Goal: Task Accomplishment & Management: Use online tool/utility

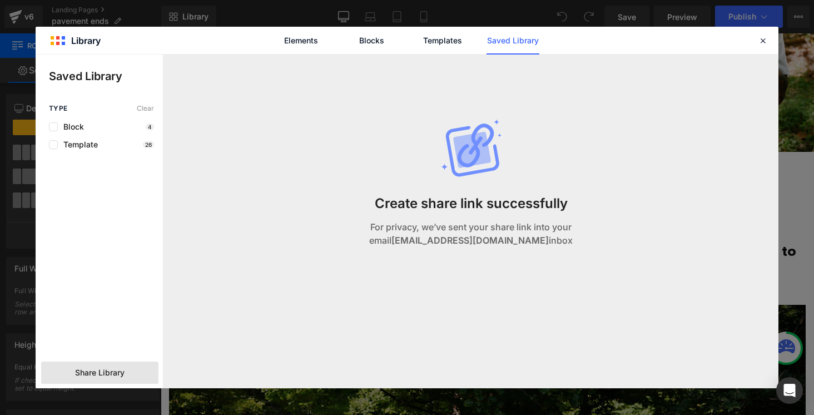
scroll to position [3312, 0]
click at [764, 44] on icon at bounding box center [763, 41] width 10 height 10
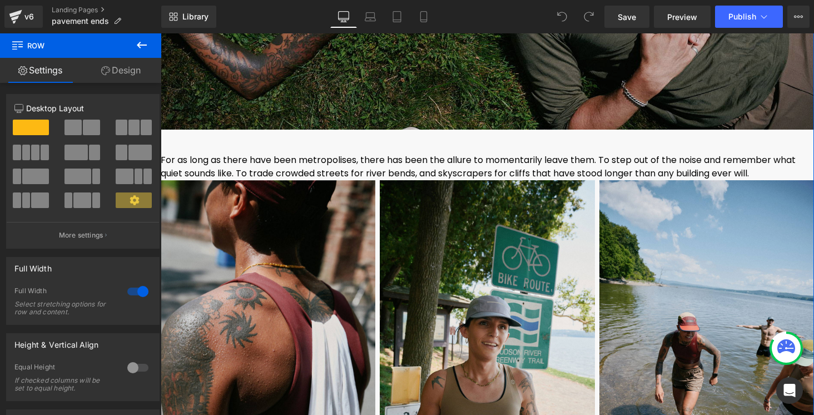
scroll to position [5791, 0]
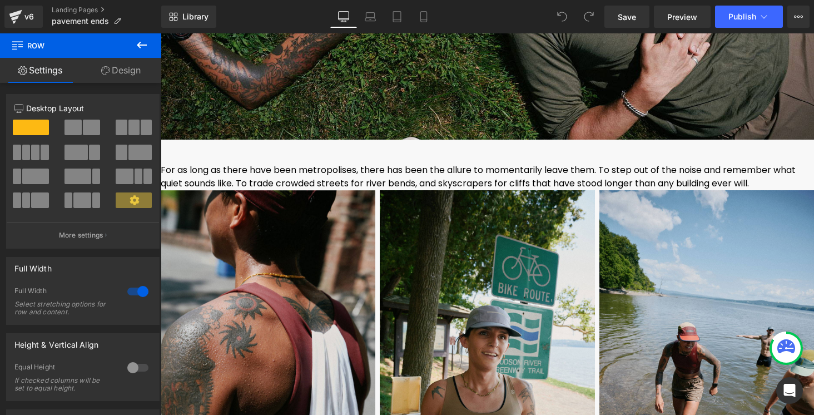
click at [139, 43] on icon at bounding box center [142, 45] width 10 height 7
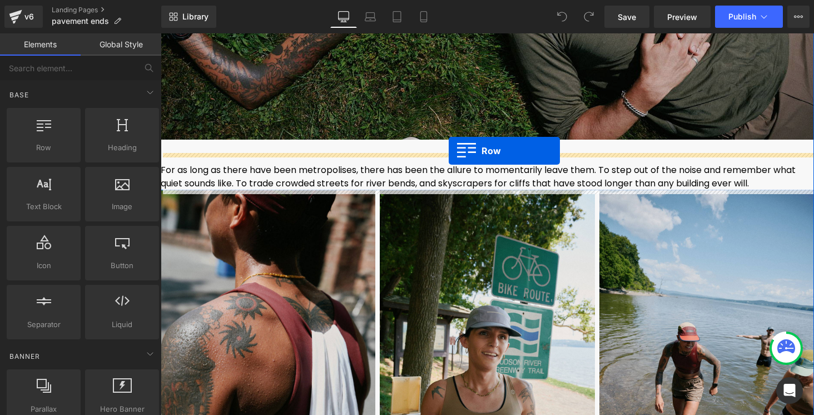
drag, startPoint x: 207, startPoint y: 173, endPoint x: 449, endPoint y: 151, distance: 242.9
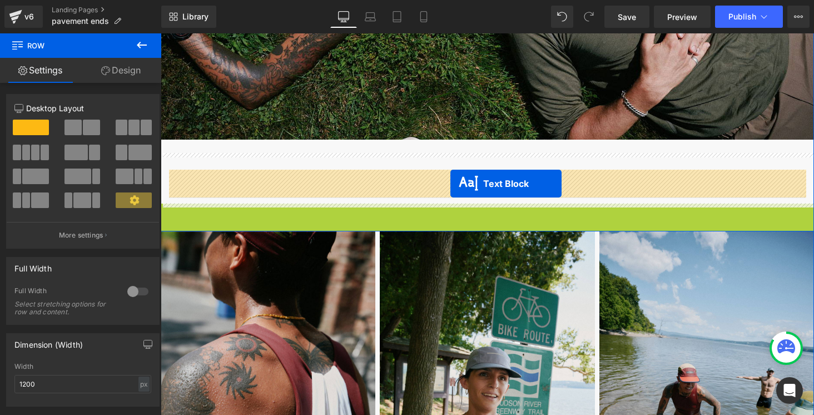
drag, startPoint x: 458, startPoint y: 224, endPoint x: 450, endPoint y: 183, distance: 41.2
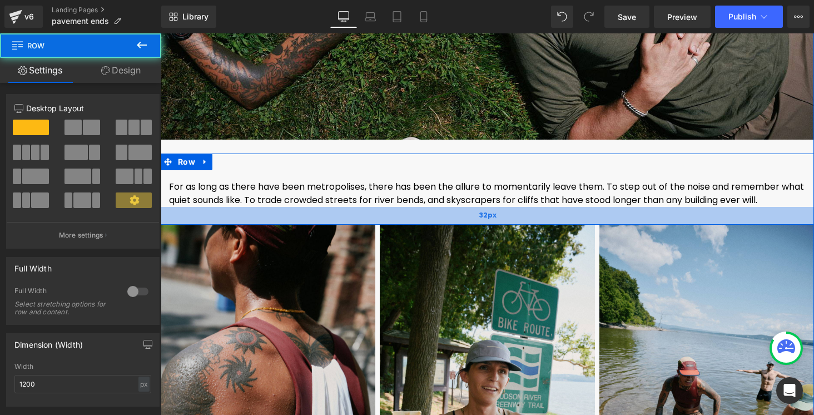
drag, startPoint x: 435, startPoint y: 206, endPoint x: 435, endPoint y: 221, distance: 14.5
click at [435, 220] on div "32px" at bounding box center [487, 216] width 653 height 18
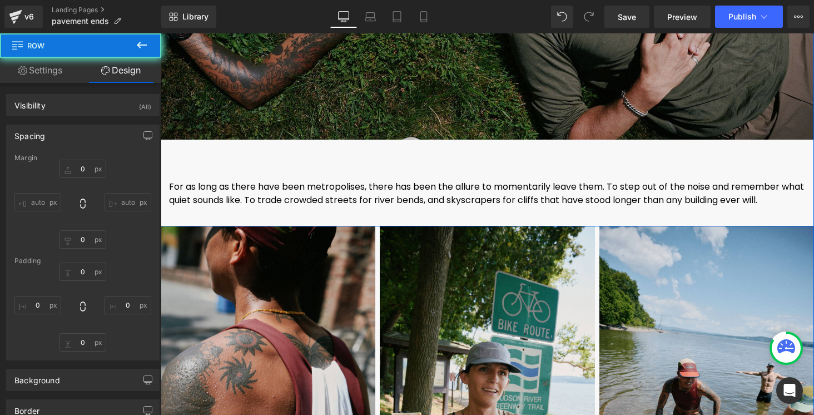
type input "0"
type input "30"
type input "0"
type input "35"
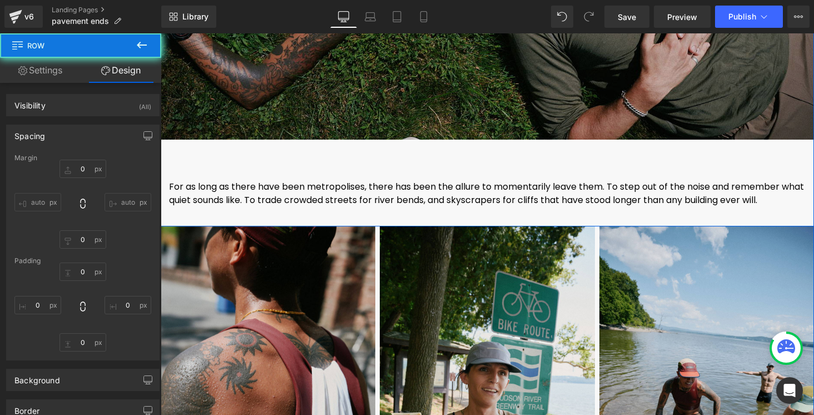
type input "0"
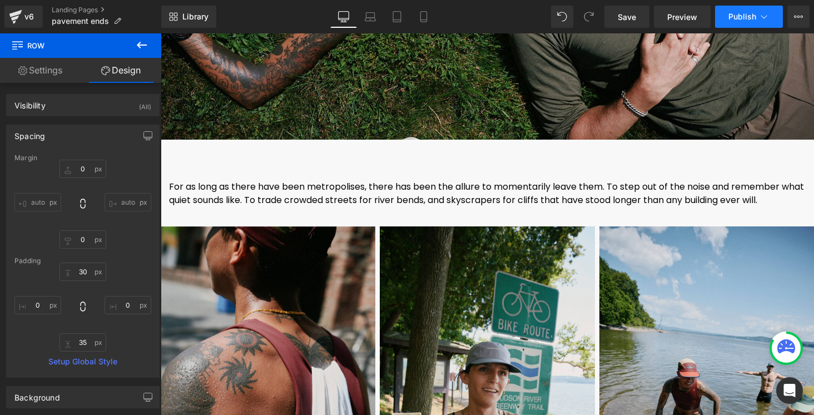
click at [745, 11] on button "Publish" at bounding box center [749, 17] width 68 height 22
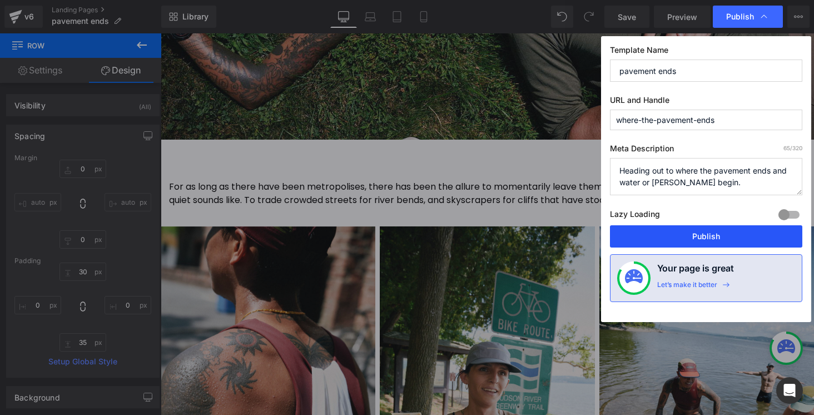
click at [696, 236] on button "Publish" at bounding box center [706, 236] width 192 height 22
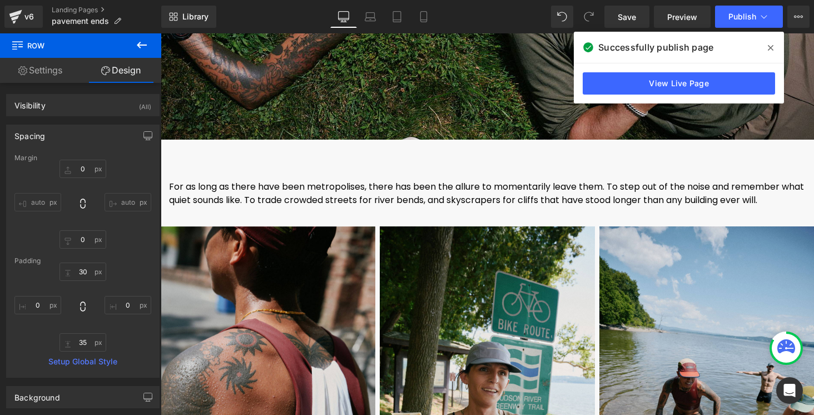
click at [772, 50] on icon at bounding box center [771, 47] width 6 height 9
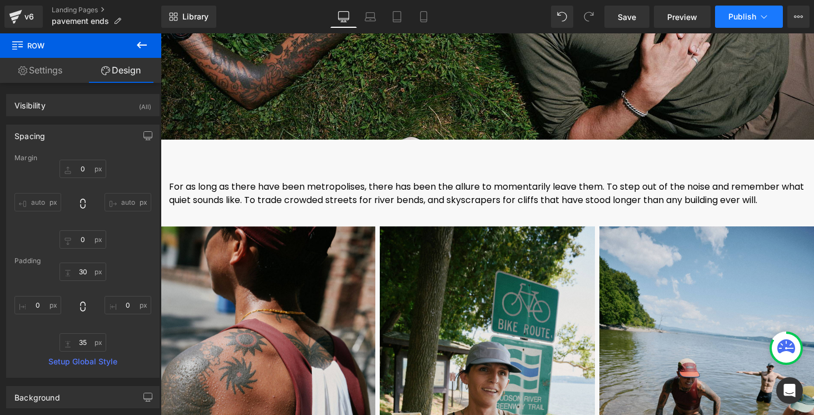
click at [773, 17] on button "Publish" at bounding box center [749, 17] width 68 height 22
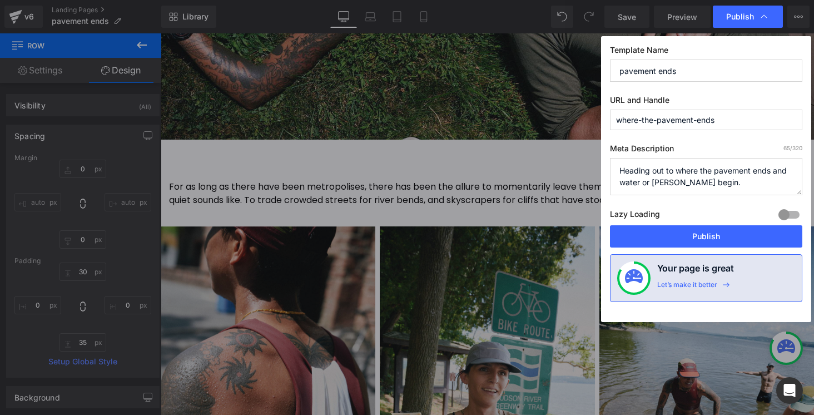
click at [695, 72] on input "pavement ends" at bounding box center [706, 70] width 192 height 22
click at [655, 119] on input "where-the-pavement-ends" at bounding box center [706, 120] width 192 height 21
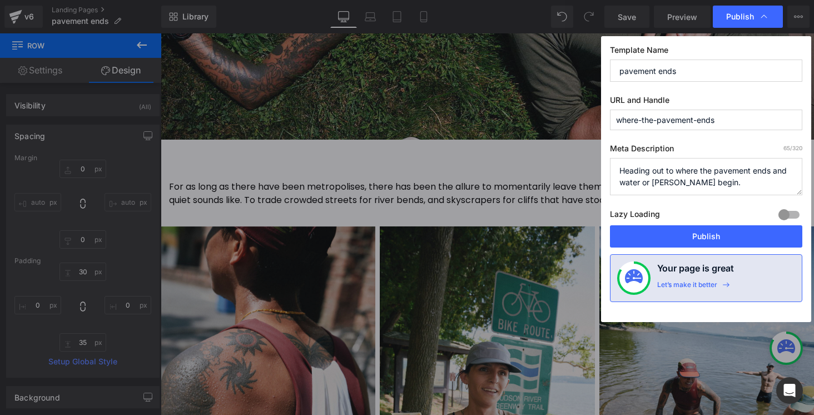
click at [655, 119] on input "where-the-pavement-ends" at bounding box center [706, 120] width 192 height 21
click at [654, 172] on textarea "Heading out to where the pavement ends and water or [PERSON_NAME] begin." at bounding box center [706, 176] width 192 height 37
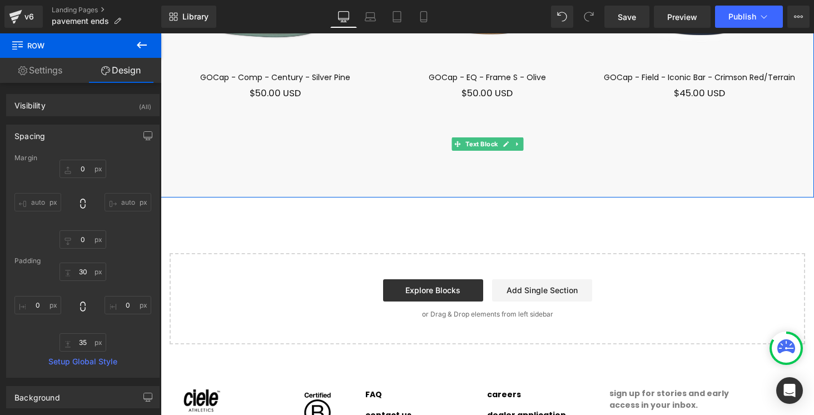
scroll to position [7919, 0]
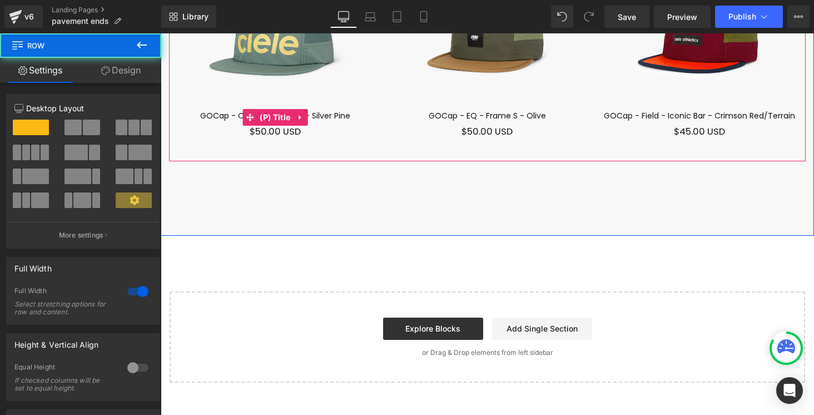
scroll to position [7595, 0]
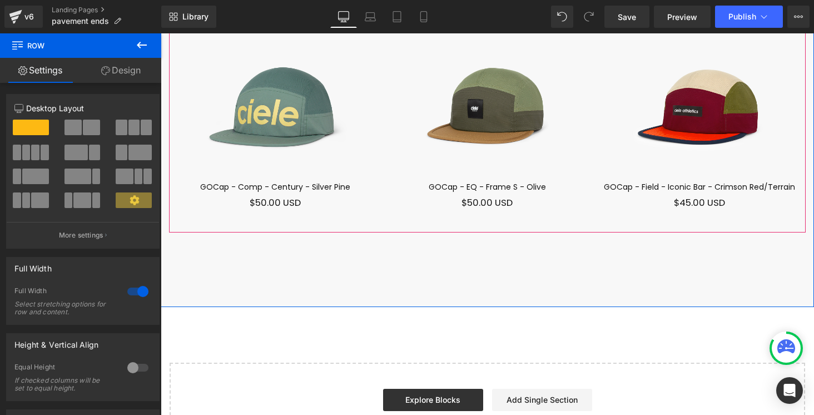
click at [351, 162] on img at bounding box center [275, 107] width 212 height 146
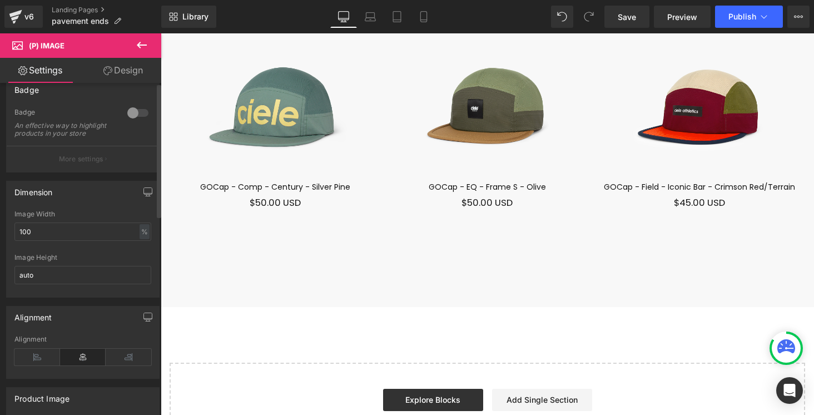
scroll to position [0, 0]
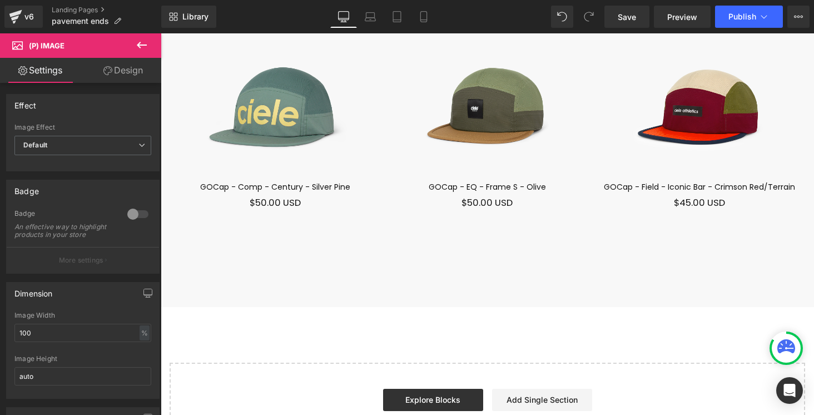
click at [115, 72] on link "Design" at bounding box center [123, 70] width 81 height 25
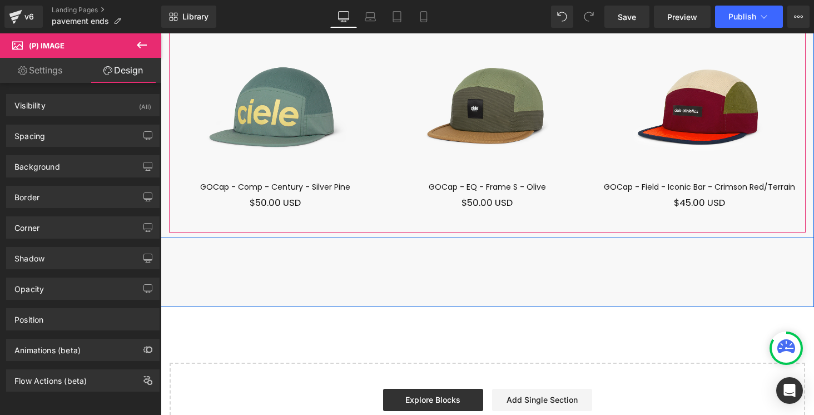
click at [361, 204] on div "$0 USD $50.00 USD" at bounding box center [275, 203] width 212 height 14
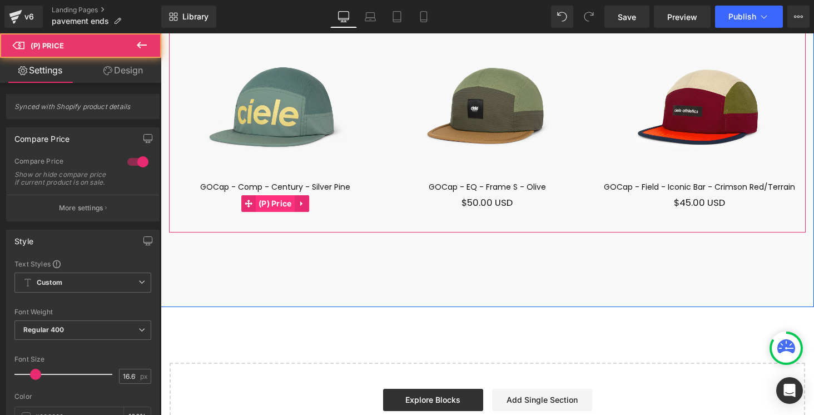
click at [280, 205] on link "(P) Price" at bounding box center [267, 203] width 53 height 17
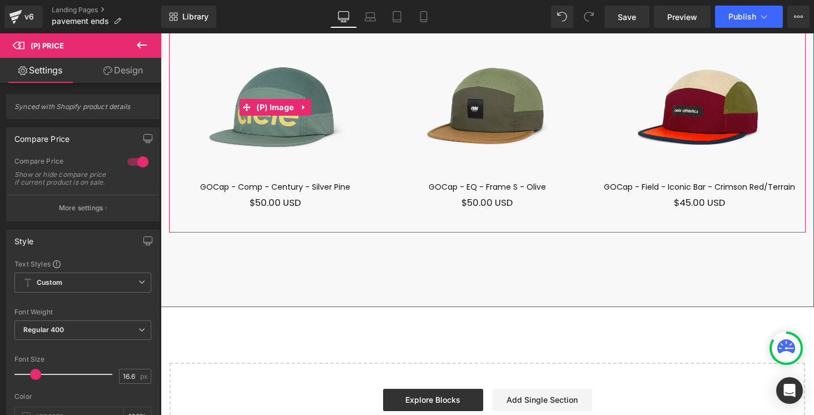
click at [279, 105] on div "Sale Off (P) Image" at bounding box center [275, 107] width 212 height 146
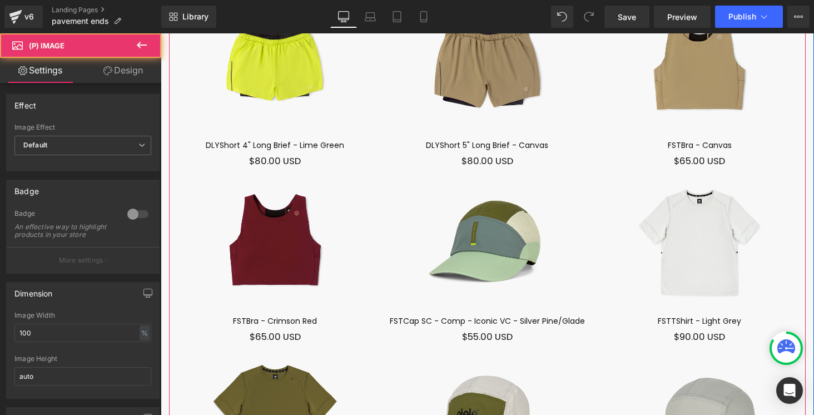
scroll to position [6822, 0]
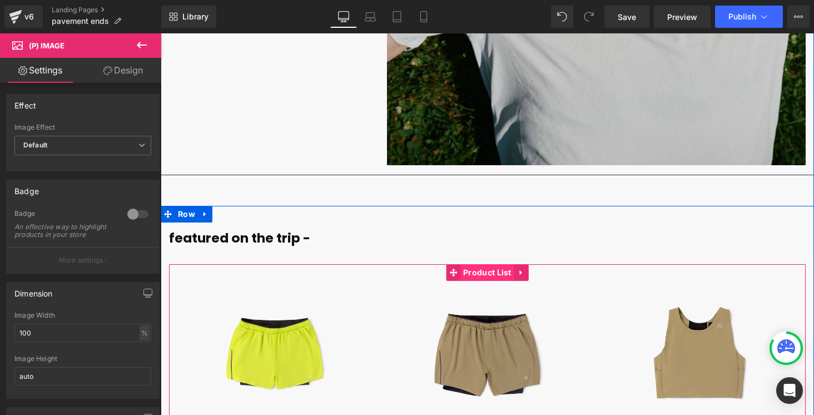
click at [488, 274] on link "Product List" at bounding box center [480, 272] width 68 height 17
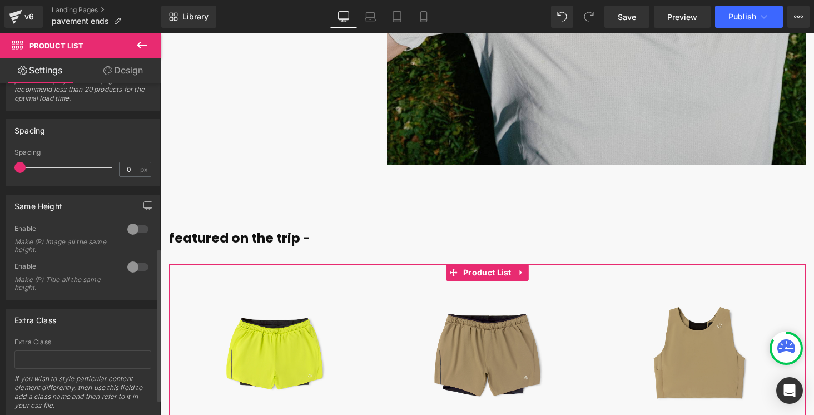
scroll to position [392, 0]
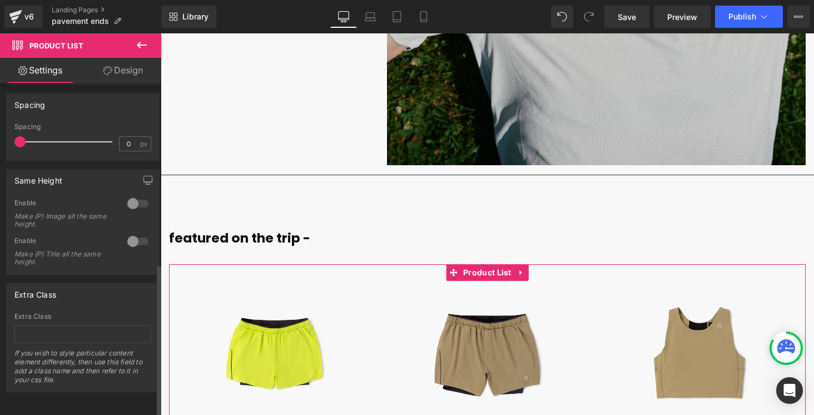
click at [131, 197] on div at bounding box center [138, 204] width 27 height 18
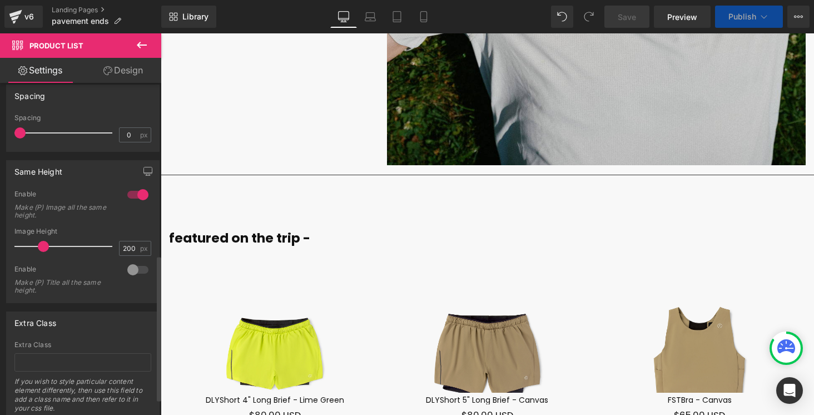
click at [131, 197] on div at bounding box center [138, 195] width 27 height 18
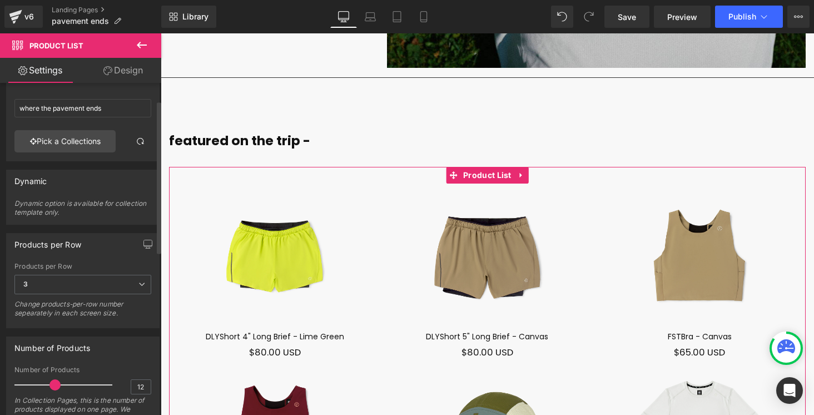
scroll to position [19, 0]
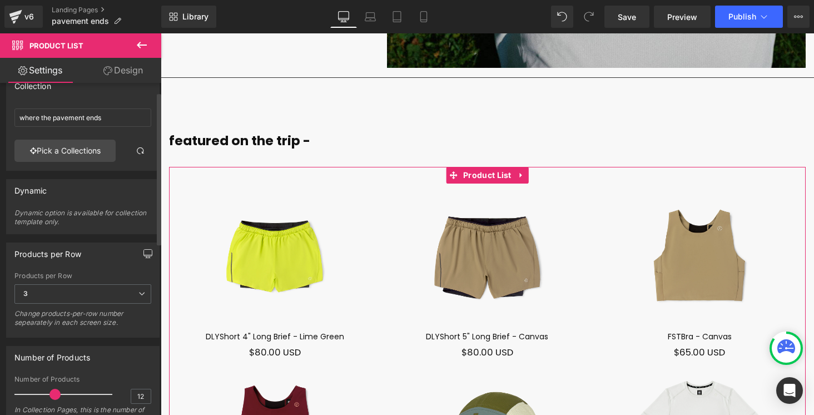
click at [148, 255] on button "button" at bounding box center [148, 253] width 18 height 21
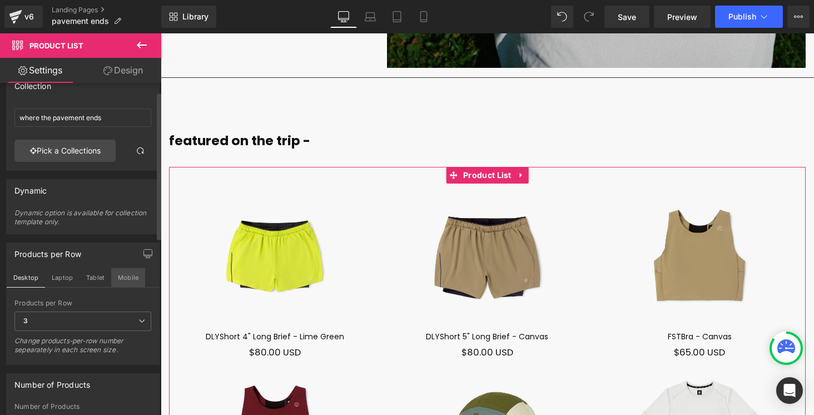
click at [134, 279] on button "Mobile" at bounding box center [128, 277] width 34 height 19
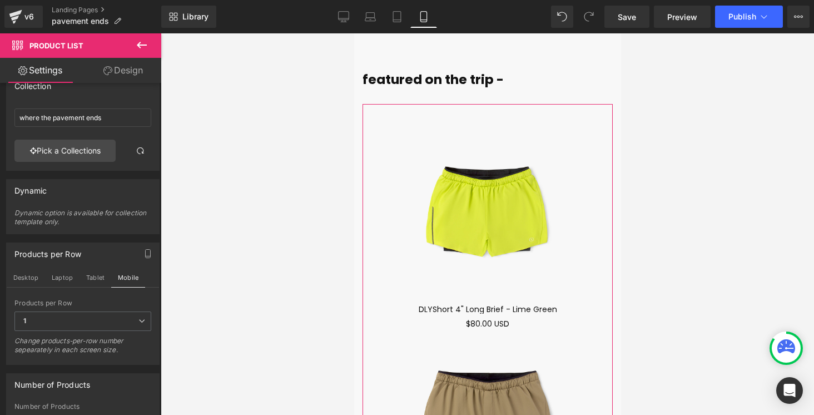
scroll to position [6693, 0]
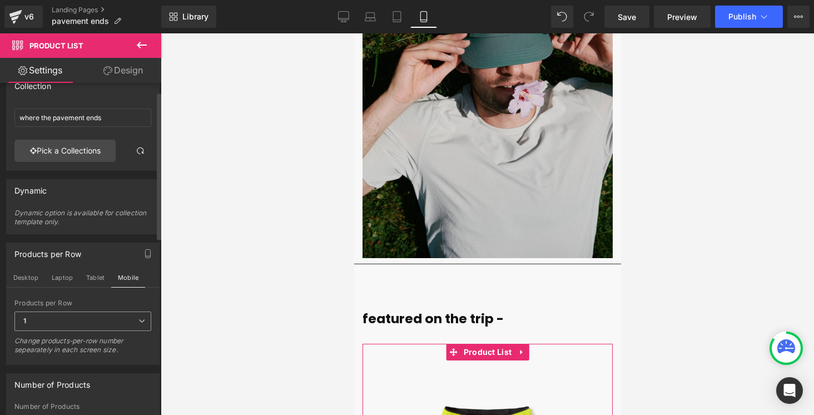
click at [138, 321] on icon at bounding box center [141, 320] width 7 height 7
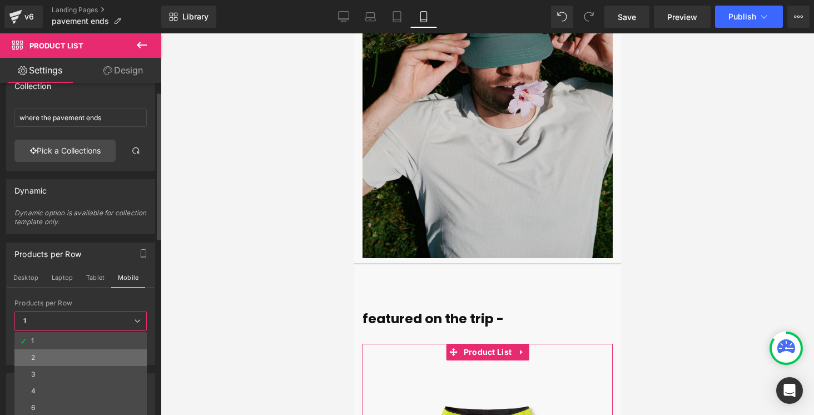
click at [71, 351] on li "2" at bounding box center [80, 357] width 132 height 17
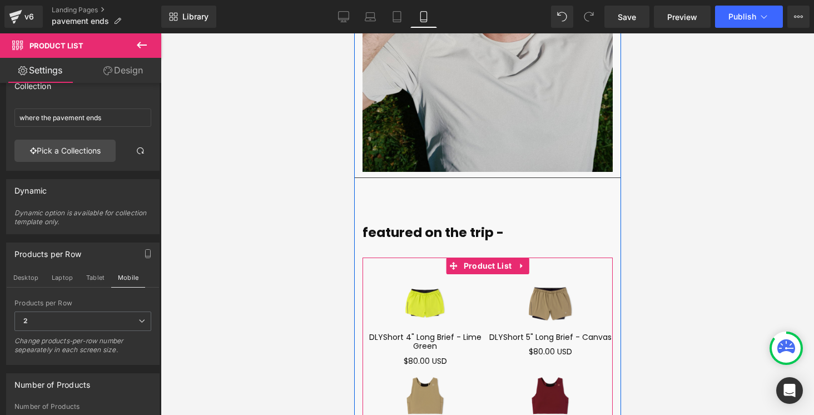
scroll to position [6777, 0]
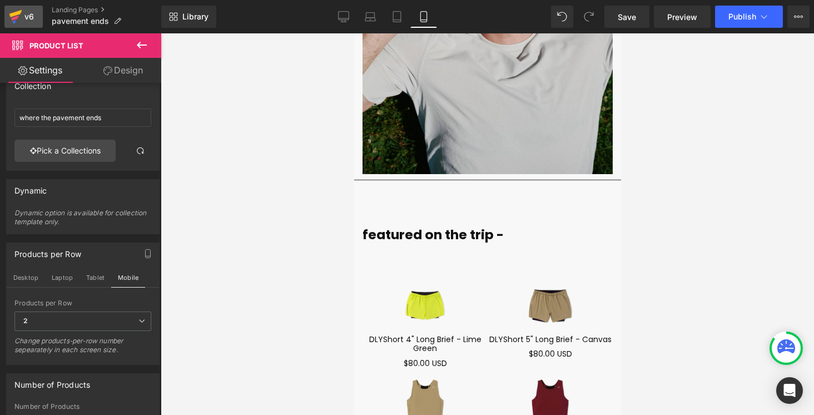
click at [25, 13] on div "v6" at bounding box center [29, 16] width 14 height 14
click at [82, 14] on link "Landing Pages" at bounding box center [107, 10] width 110 height 9
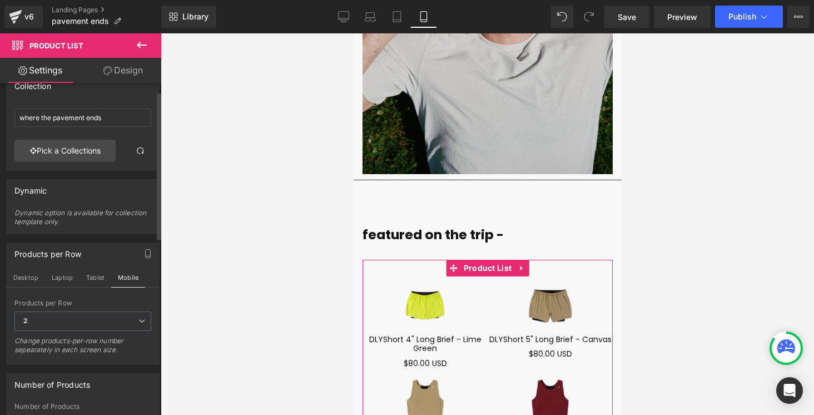
click at [129, 310] on div "Products per Row 2 1 2 3 4 6 Change products-per-row number sepearately in each…" at bounding box center [82, 330] width 137 height 62
click at [138, 322] on icon at bounding box center [141, 320] width 7 height 7
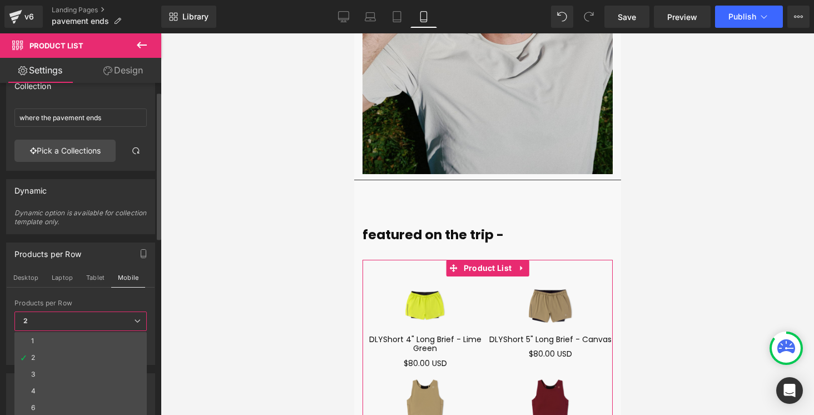
click at [51, 349] on li "2" at bounding box center [80, 357] width 132 height 17
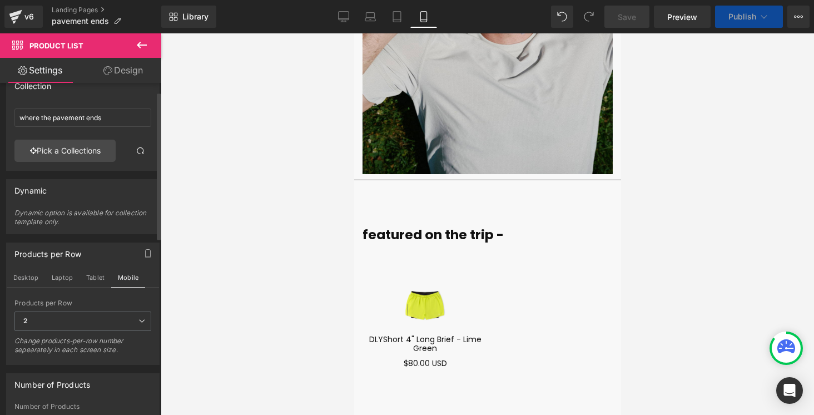
click at [48, 343] on div "Change products-per-row number sepearately in each screen size." at bounding box center [82, 348] width 137 height 25
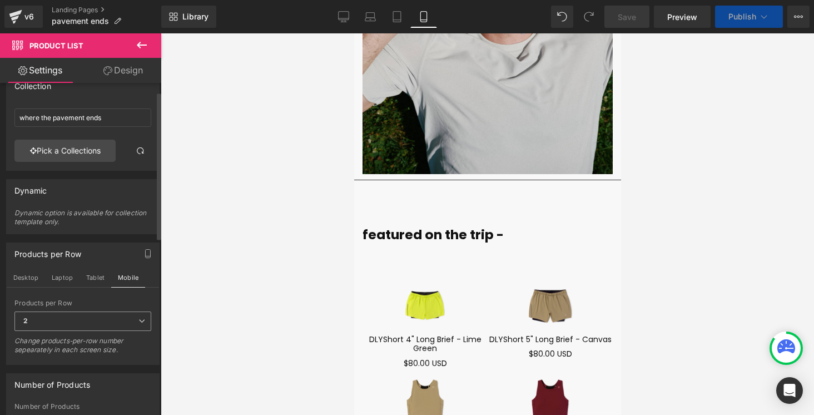
click at [48, 323] on span "2" at bounding box center [82, 320] width 137 height 19
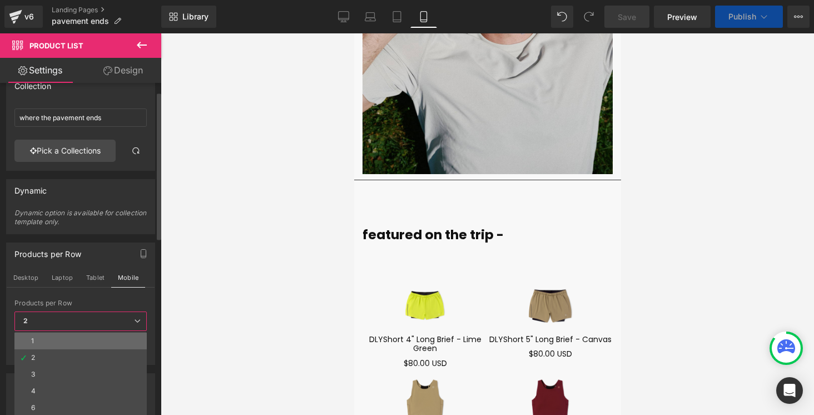
click at [37, 343] on li "1" at bounding box center [80, 341] width 132 height 17
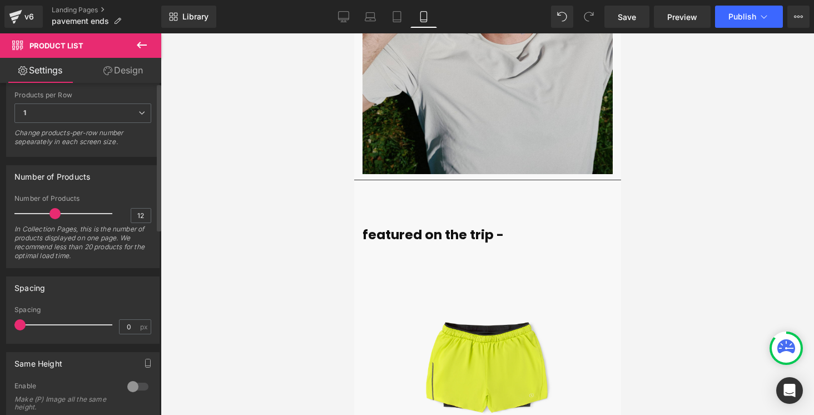
scroll to position [0, 0]
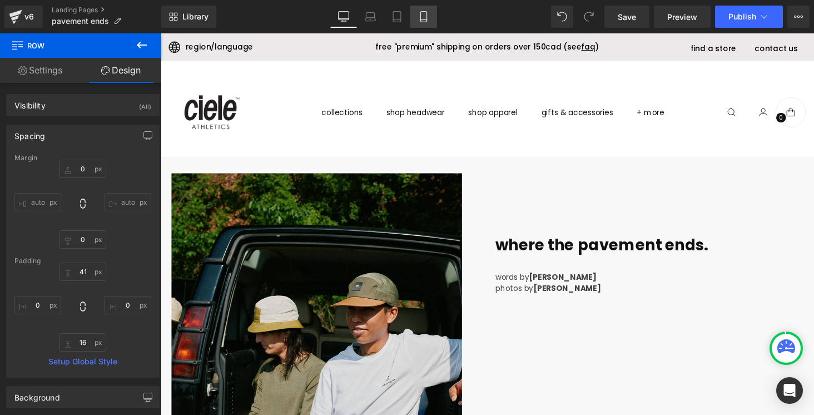
click at [428, 11] on icon at bounding box center [423, 16] width 11 height 11
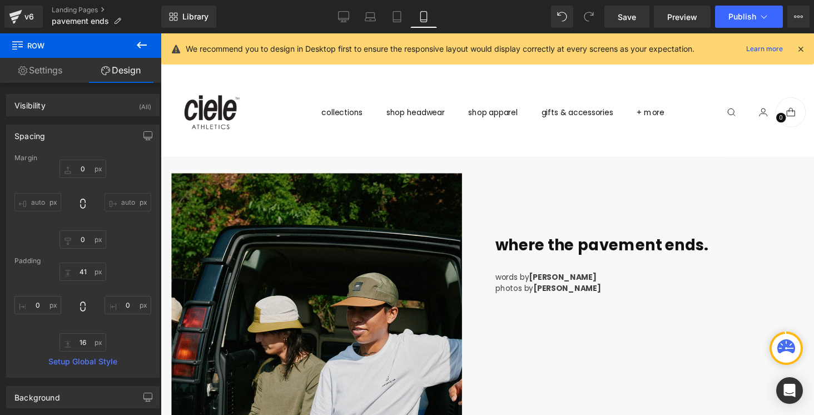
type input "0"
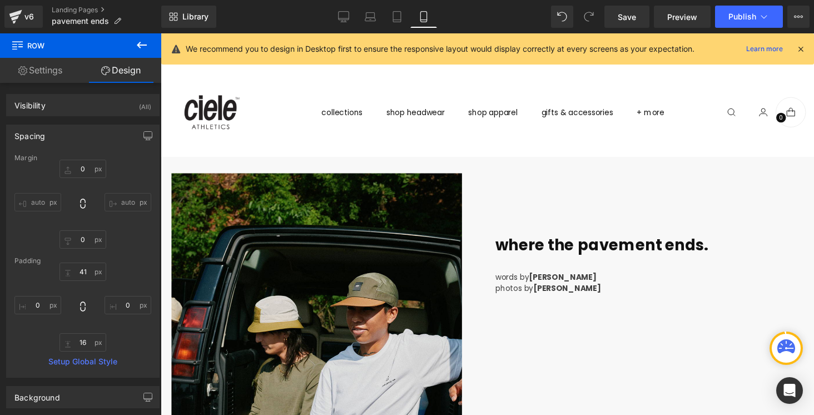
type input "0"
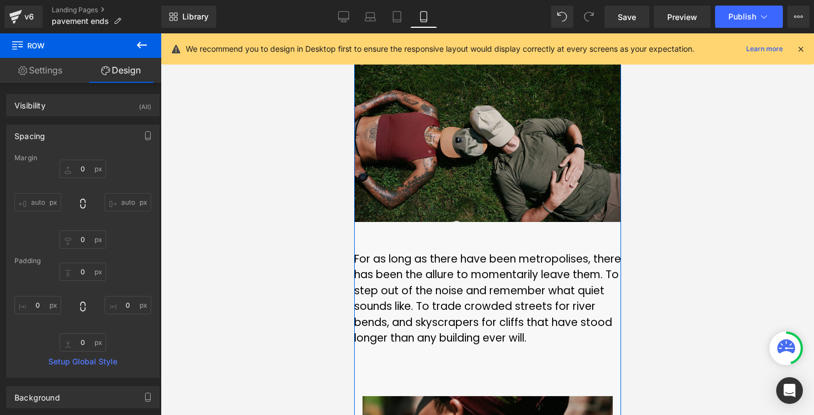
click at [467, 251] on font "For as long as there have been metropolises, there has been the allure to momen…" at bounding box center [487, 298] width 267 height 95
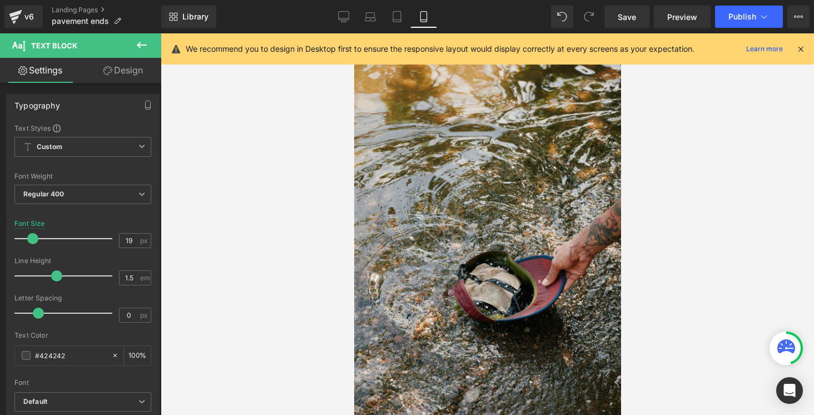
scroll to position [4270, 0]
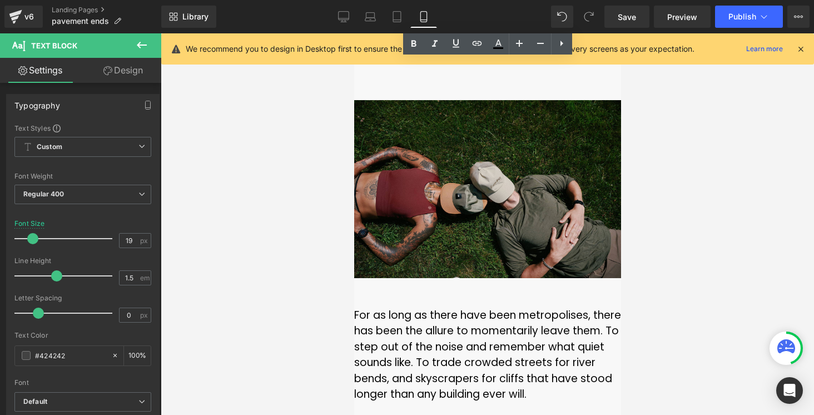
scroll to position [5471, 0]
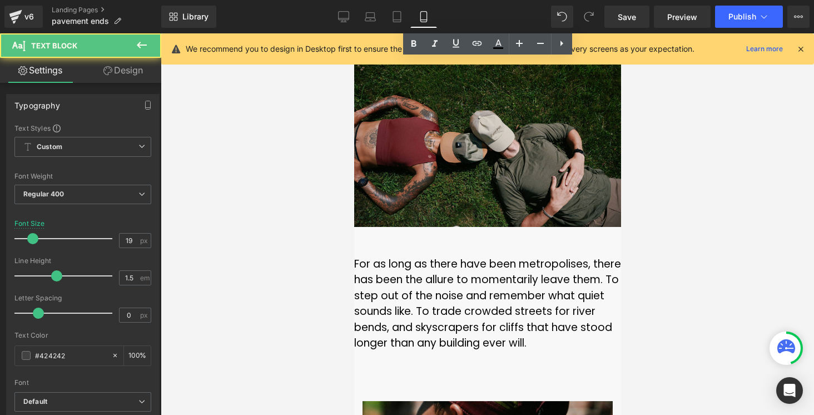
click at [441, 256] on font "For as long as there have been metropolises, there has been the allure to momen…" at bounding box center [487, 303] width 267 height 95
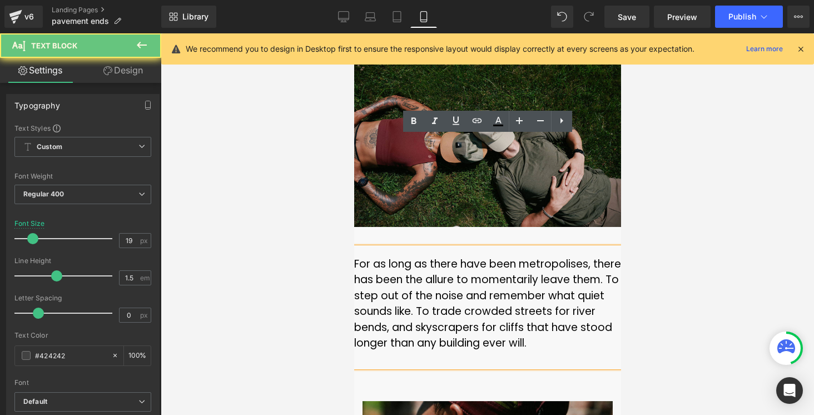
click at [431, 256] on font "For as long as there have been metropolises, there has been the allure to momen…" at bounding box center [487, 303] width 267 height 95
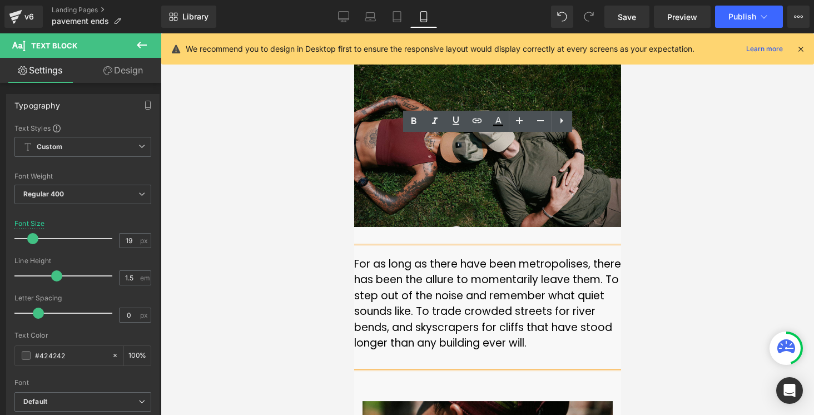
click at [429, 256] on font "For as long as there have been metropolises, there has been the allure to momen…" at bounding box center [487, 303] width 267 height 95
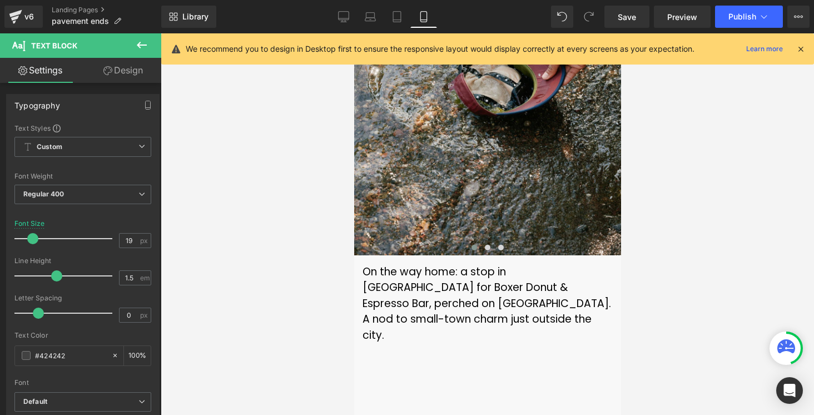
scroll to position [4286, 0]
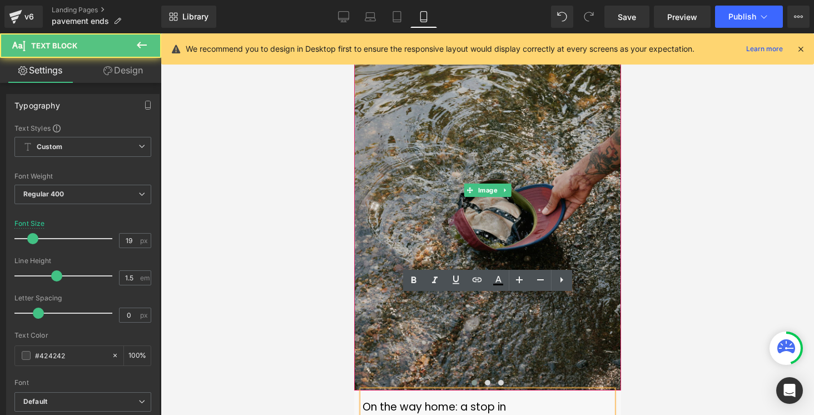
click at [375, 240] on img at bounding box center [487, 190] width 267 height 400
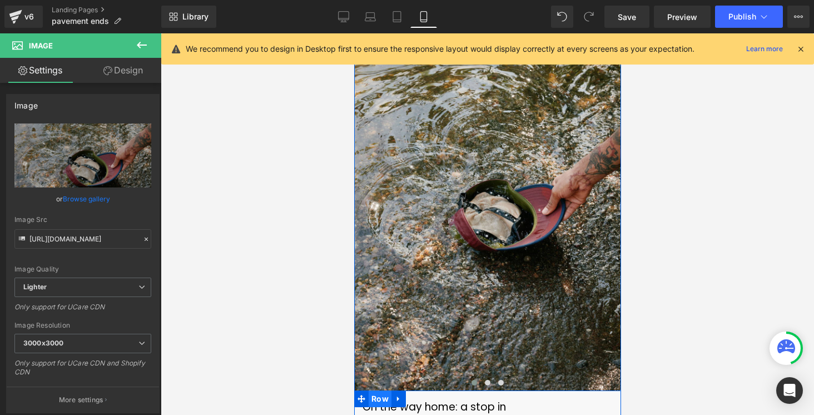
click at [385, 390] on span "Row" at bounding box center [379, 398] width 23 height 17
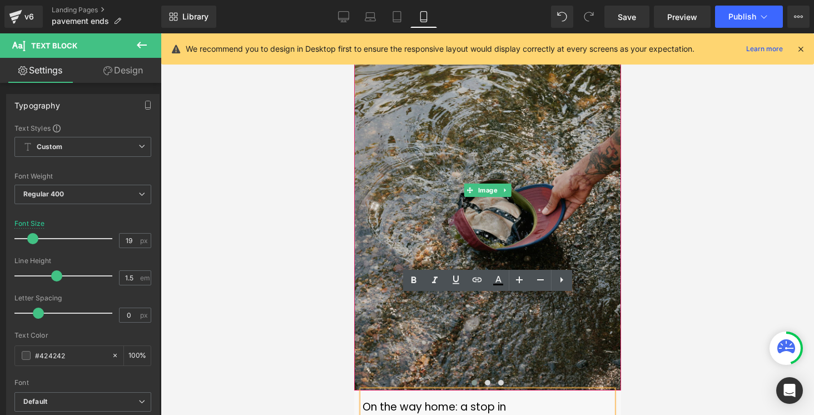
click at [410, 208] on img at bounding box center [487, 190] width 267 height 400
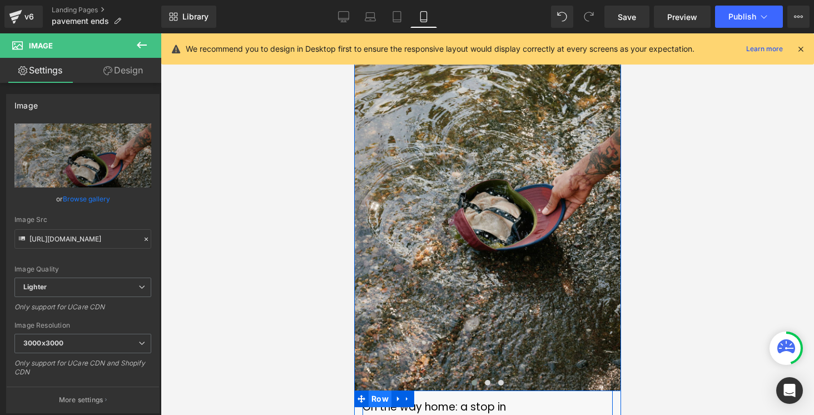
click at [389, 390] on span "Row" at bounding box center [379, 398] width 23 height 17
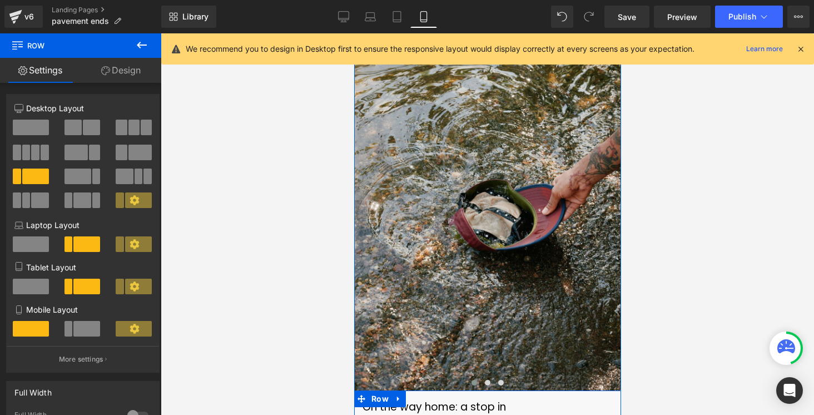
click at [395, 390] on link at bounding box center [398, 398] width 14 height 17
click at [119, 78] on link "Design" at bounding box center [121, 70] width 81 height 25
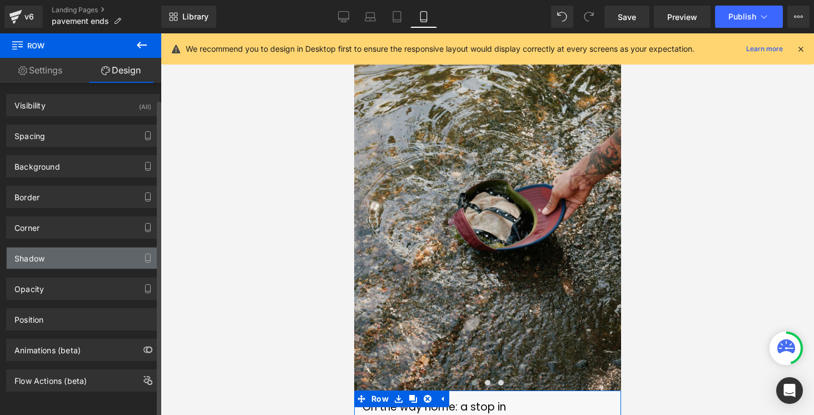
scroll to position [0, 0]
click at [61, 147] on div "Background Color & Image color transparent Color transparent 0 % Image Replace …" at bounding box center [83, 162] width 166 height 31
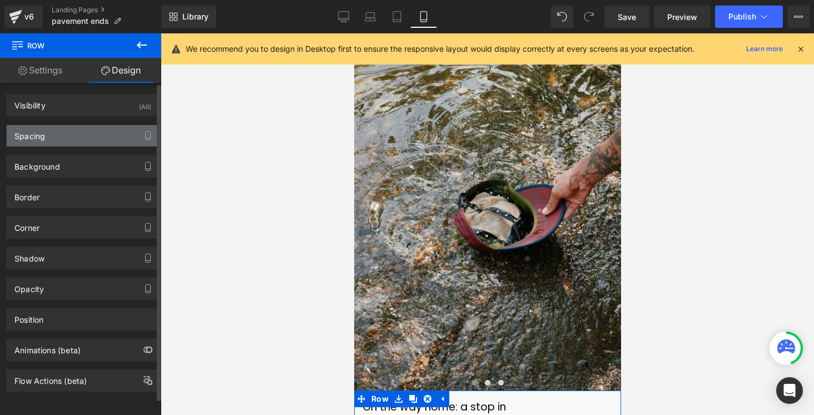
click at [61, 139] on div "Spacing" at bounding box center [83, 135] width 152 height 21
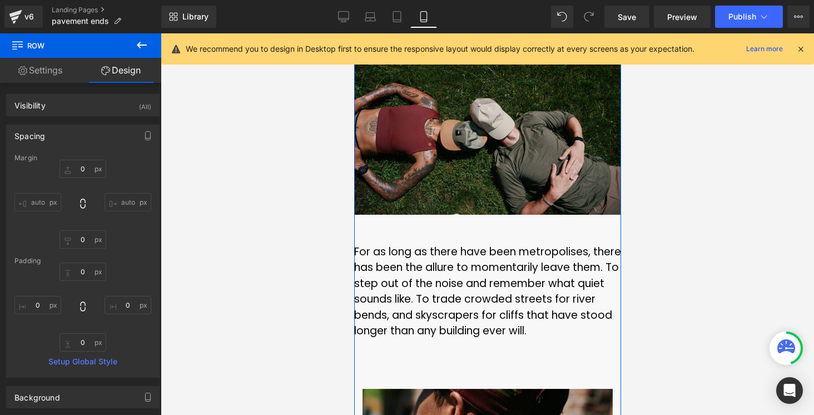
scroll to position [5475, 0]
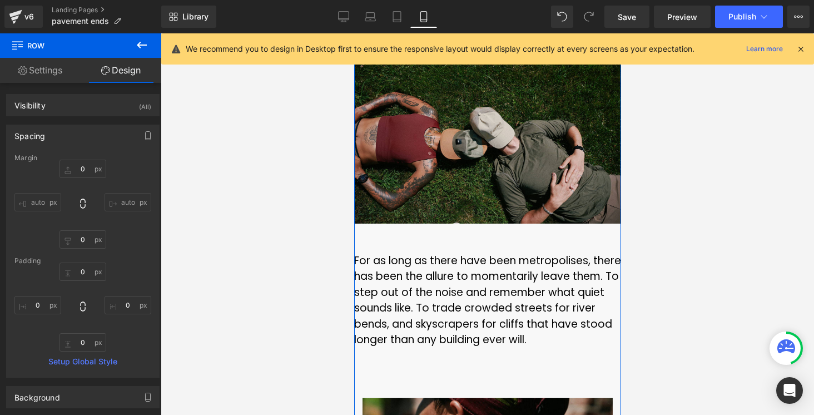
click at [473, 253] on font "For as long as there have been metropolises, there has been the allure to momen…" at bounding box center [487, 300] width 267 height 95
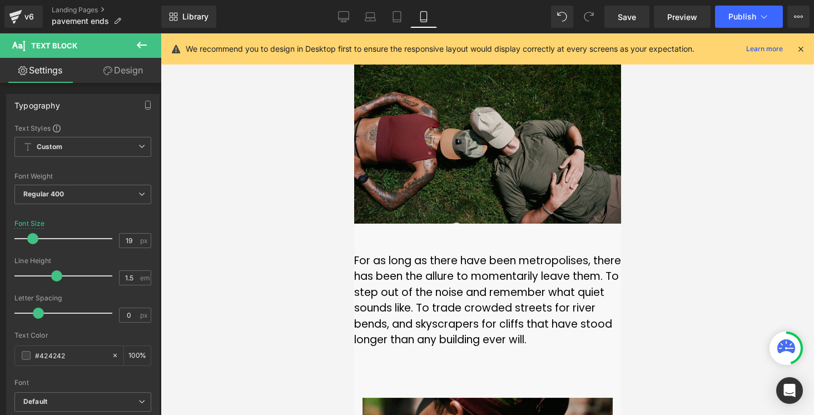
click at [140, 48] on icon at bounding box center [141, 44] width 13 height 13
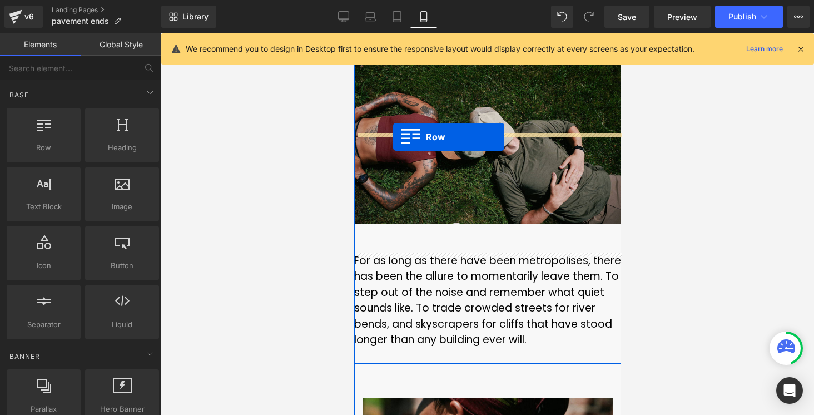
drag, startPoint x: 390, startPoint y: 172, endPoint x: 393, endPoint y: 137, distance: 35.7
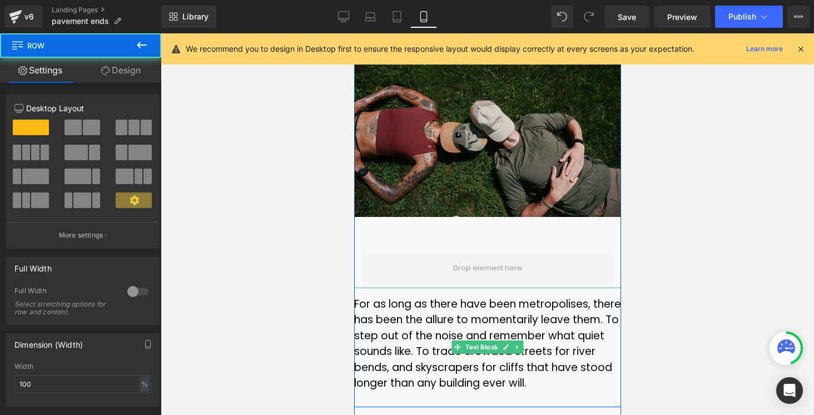
scroll to position [5468, 0]
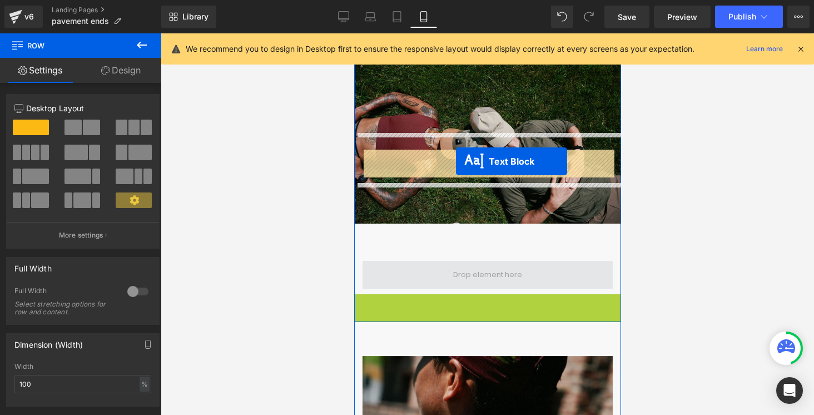
drag, startPoint x: 455, startPoint y: 244, endPoint x: 455, endPoint y: 161, distance: 82.3
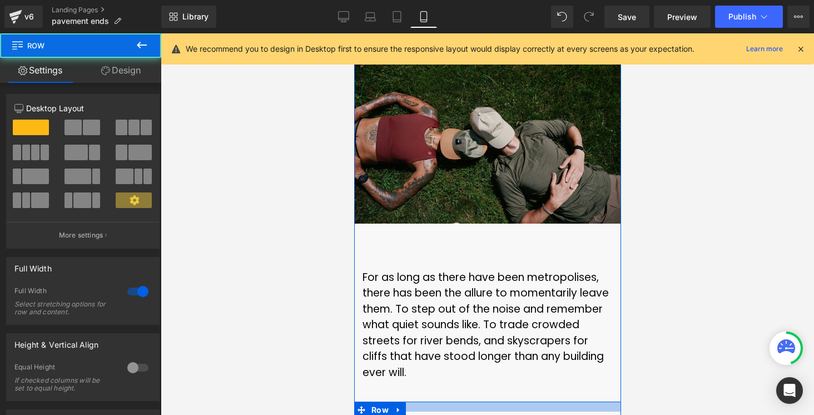
drag, startPoint x: 500, startPoint y: 290, endPoint x: 500, endPoint y: 281, distance: 8.9
click at [500, 281] on div "Image Forty minutes past the city, the group fueled up at a modest market on th…" at bounding box center [487, 212] width 267 height 7847
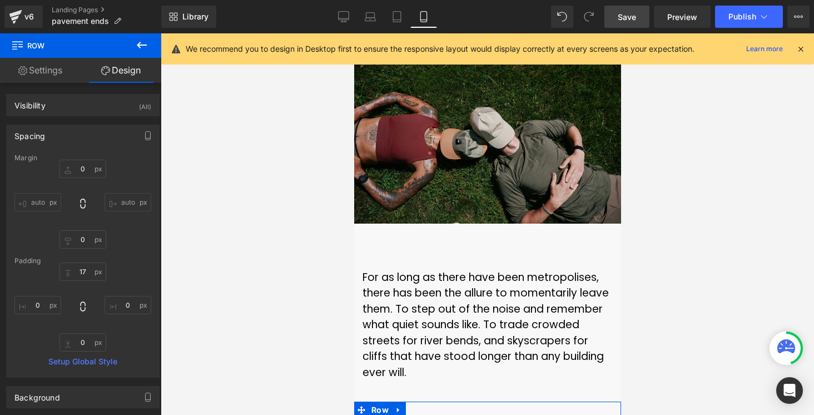
click at [627, 22] on span "Save" at bounding box center [627, 17] width 18 height 12
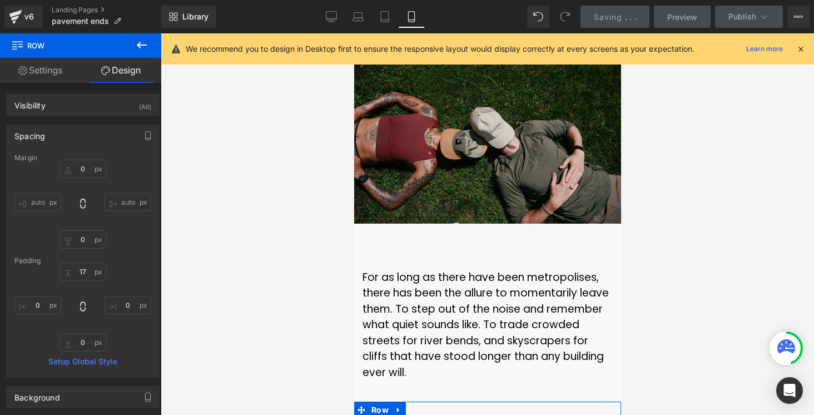
scroll to position [4835, 0]
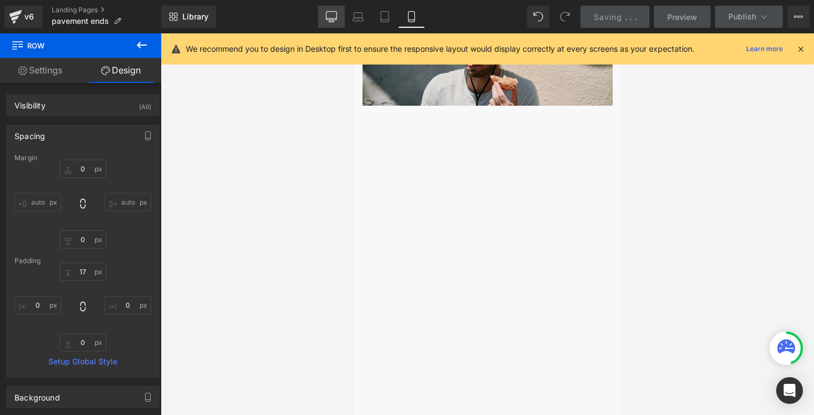
click at [329, 14] on icon at bounding box center [331, 16] width 11 height 11
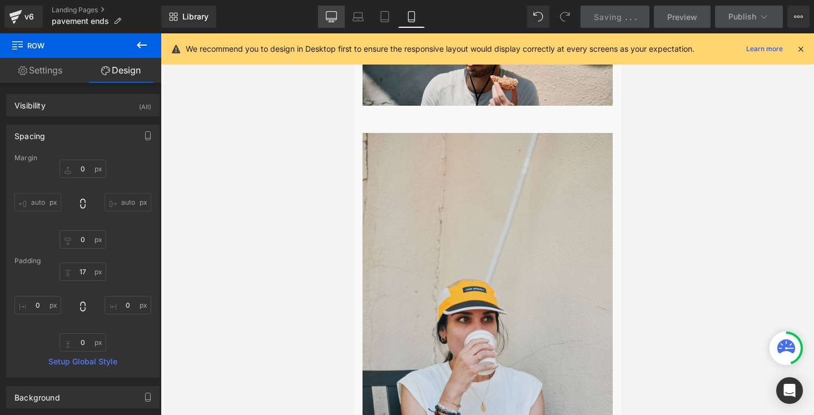
type input "0"
type input "60"
type input "0"
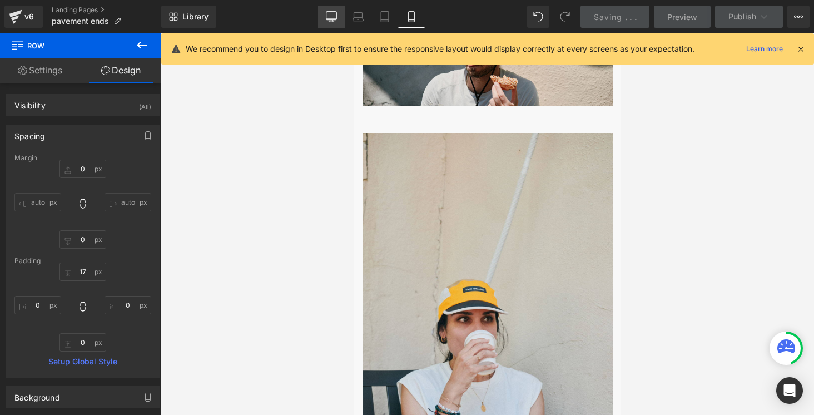
type input "0"
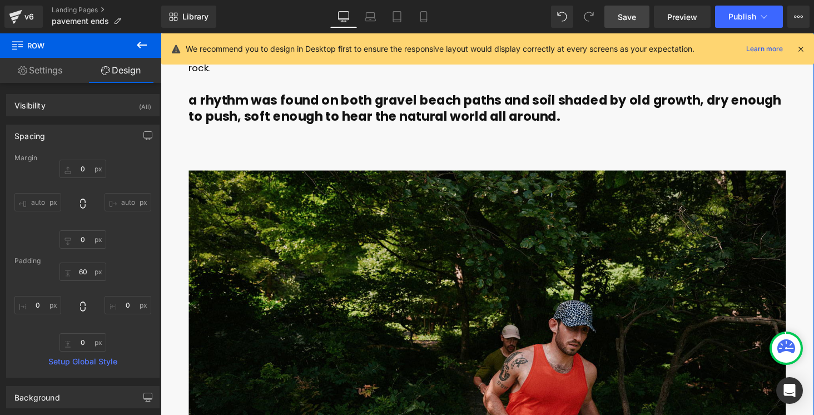
scroll to position [3414, 0]
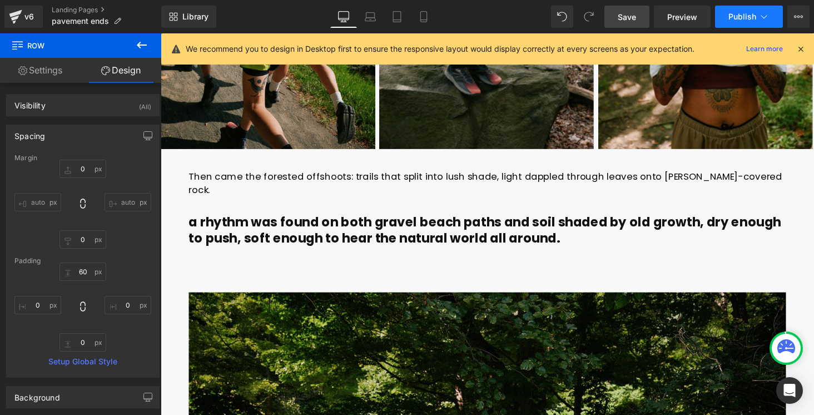
click at [754, 13] on span "Publish" at bounding box center [742, 16] width 28 height 9
click at [424, 8] on link "Mobile" at bounding box center [423, 17] width 27 height 22
type input "0"
type input "17"
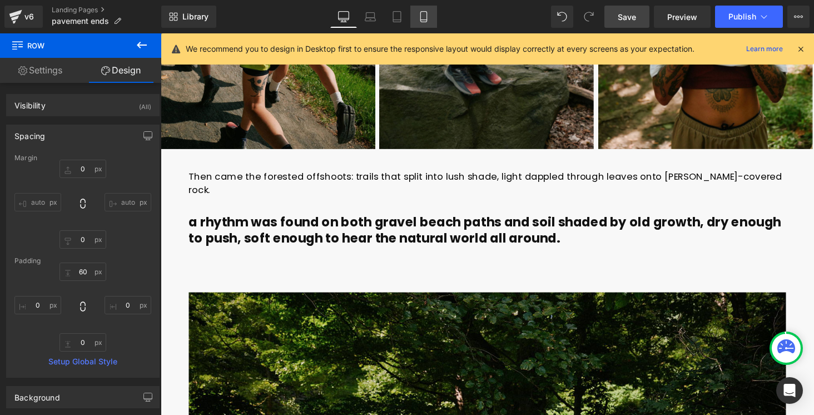
type input "0"
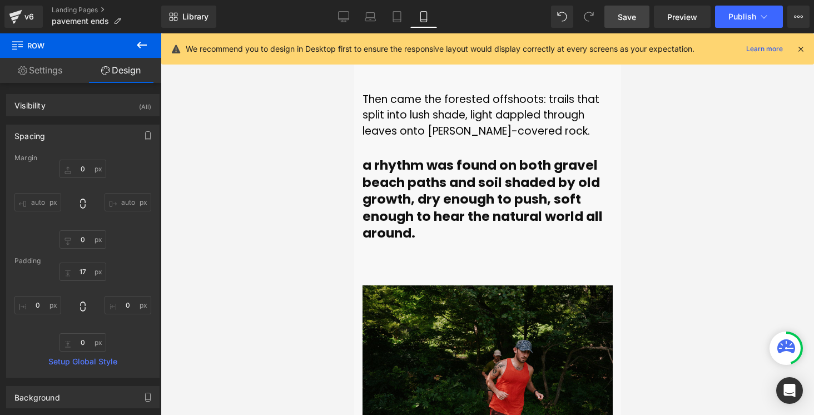
scroll to position [3566, 0]
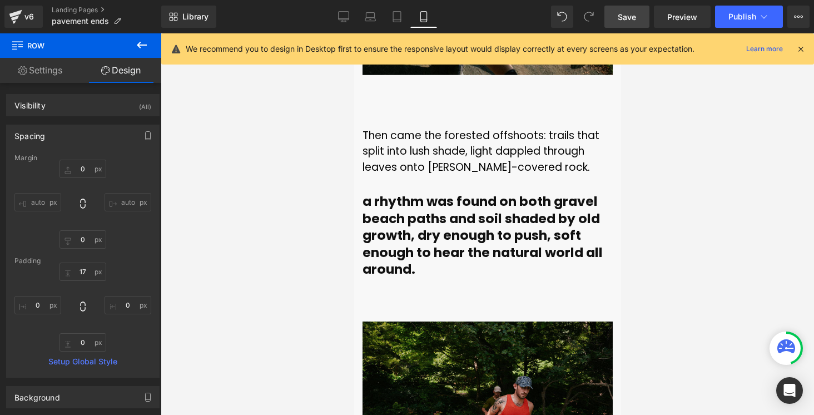
click at [439, 294] on div "Image Row" at bounding box center [487, 401] width 250 height 215
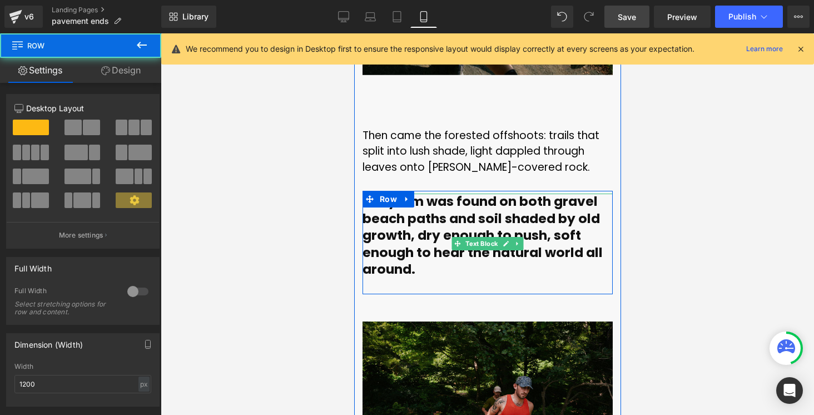
drag, startPoint x: 449, startPoint y: 214, endPoint x: 449, endPoint y: 201, distance: 12.2
click at [449, 201] on div "Then came the forested offshoots: trails that split into lush shade, light dapp…" at bounding box center [487, 206] width 267 height 175
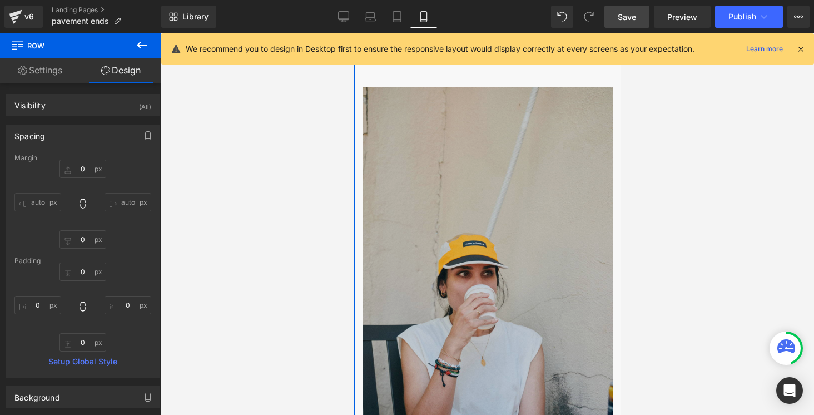
scroll to position [4908, 0]
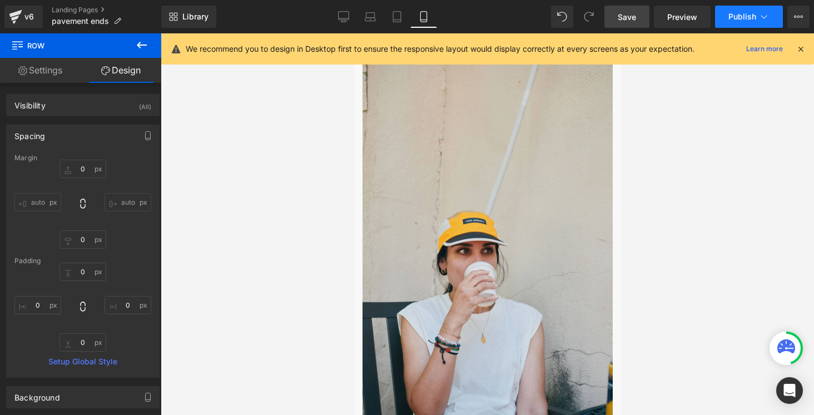
click at [761, 7] on button "Publish" at bounding box center [749, 17] width 68 height 22
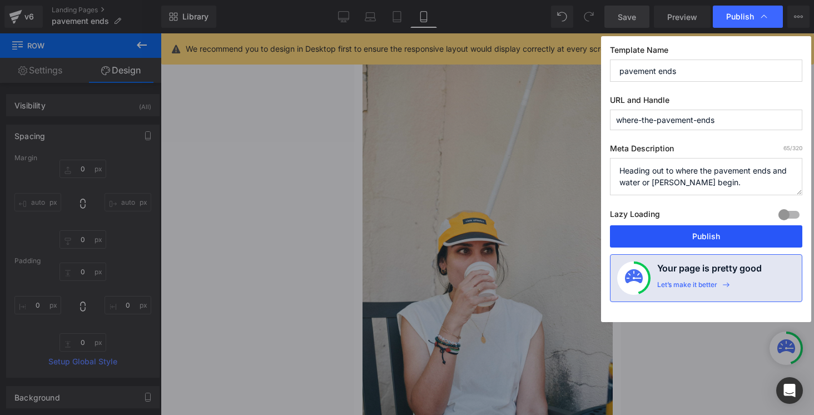
click at [692, 237] on button "Publish" at bounding box center [706, 236] width 192 height 22
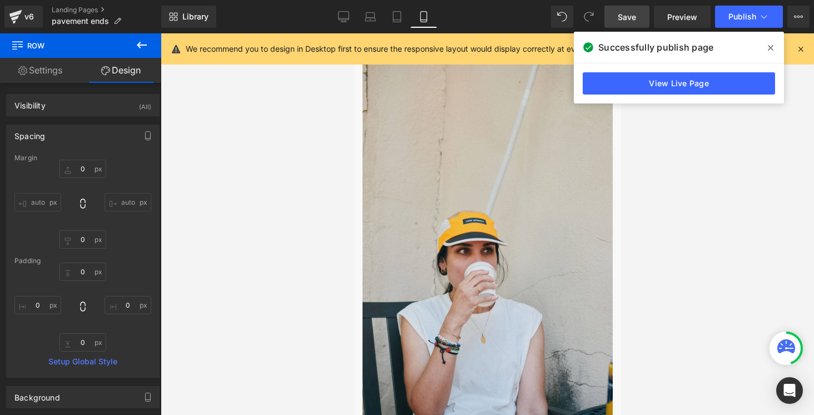
click at [772, 47] on icon at bounding box center [771, 48] width 6 height 6
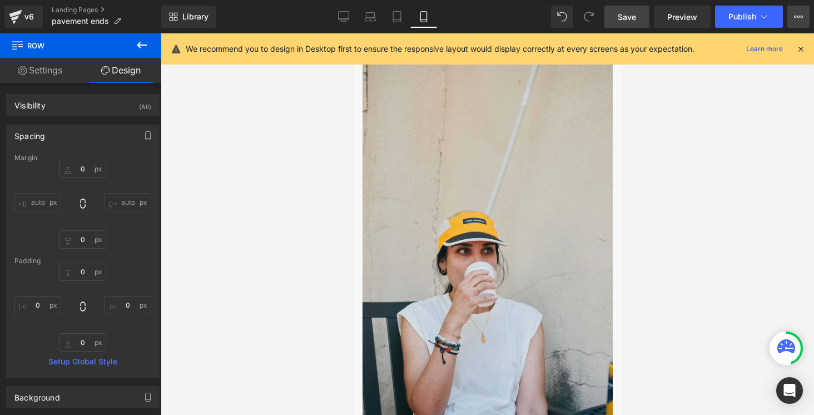
click at [795, 10] on button "View Live Page View with current Template Save Template to Library Schedule Pub…" at bounding box center [798, 17] width 22 height 22
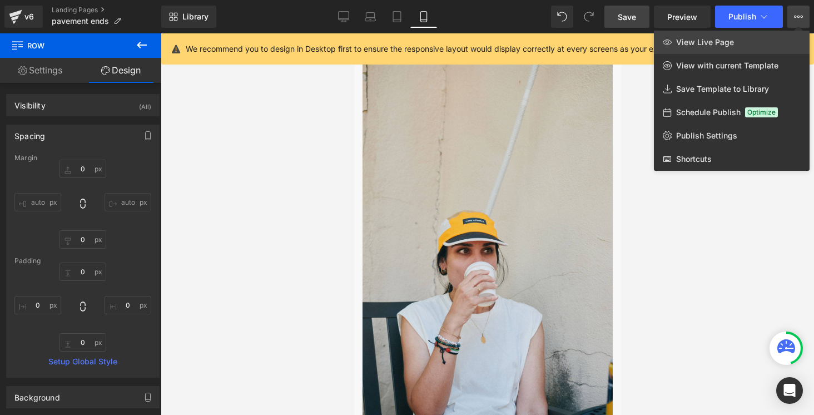
click at [750, 45] on link "View Live Page" at bounding box center [732, 42] width 156 height 23
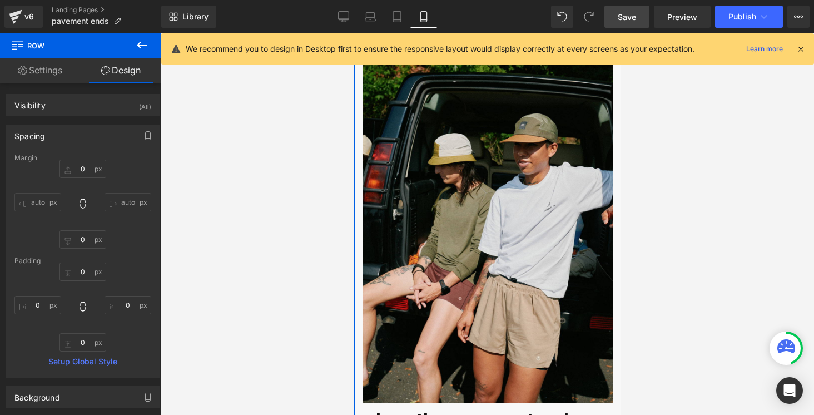
scroll to position [0, 0]
